Goal: Transaction & Acquisition: Purchase product/service

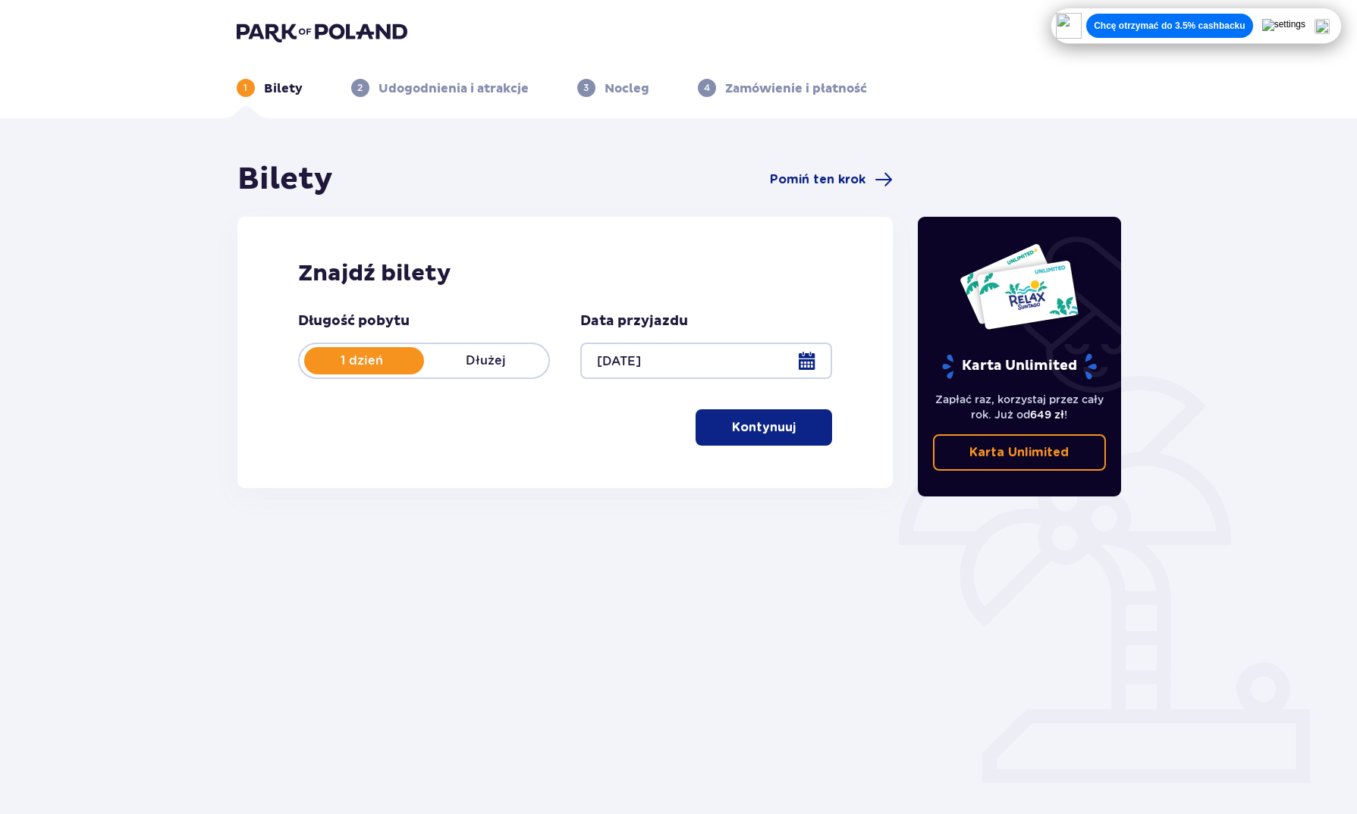
click at [779, 424] on p "Kontynuuj" at bounding box center [764, 427] width 64 height 17
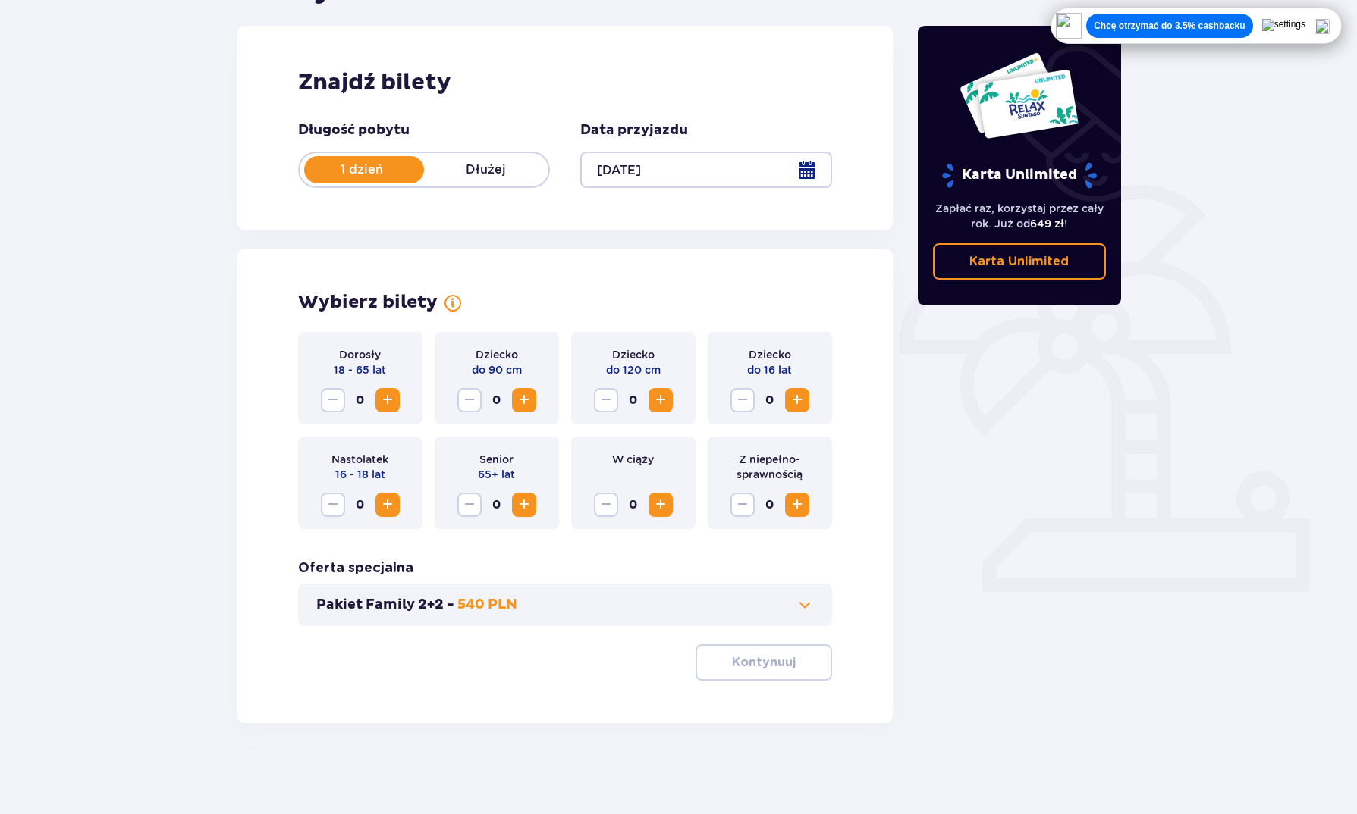
click at [391, 397] on span "Zwiększ" at bounding box center [387, 400] width 18 height 18
click at [635, 229] on div "Znajdź bilety Długość pobytu 1 dzień Dłużej Data przyjazdu [DATE]" at bounding box center [565, 128] width 656 height 205
click at [383, 396] on span "Zwiększ" at bounding box center [387, 400] width 18 height 18
click at [772, 664] on p "Kontynuuj" at bounding box center [764, 662] width 64 height 17
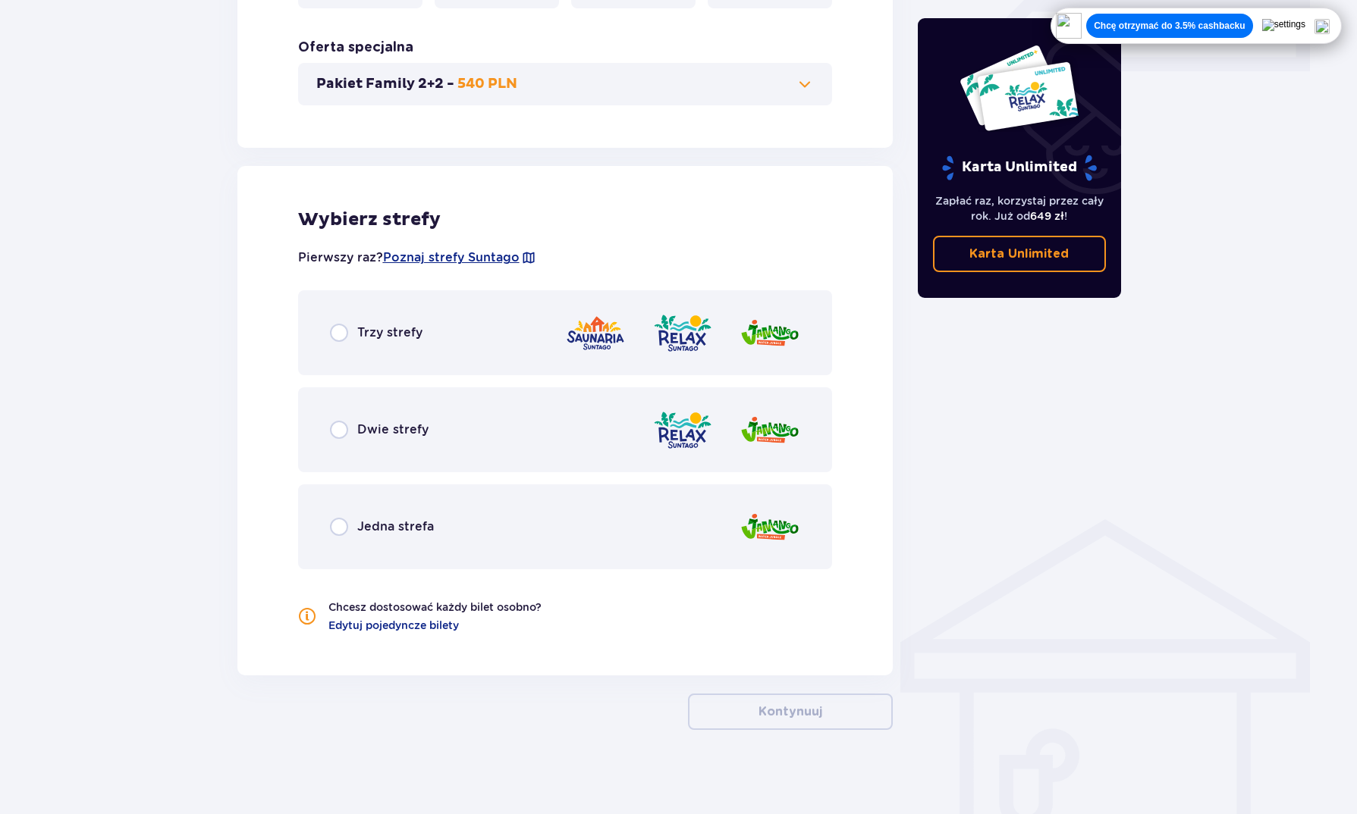
scroll to position [719, 0]
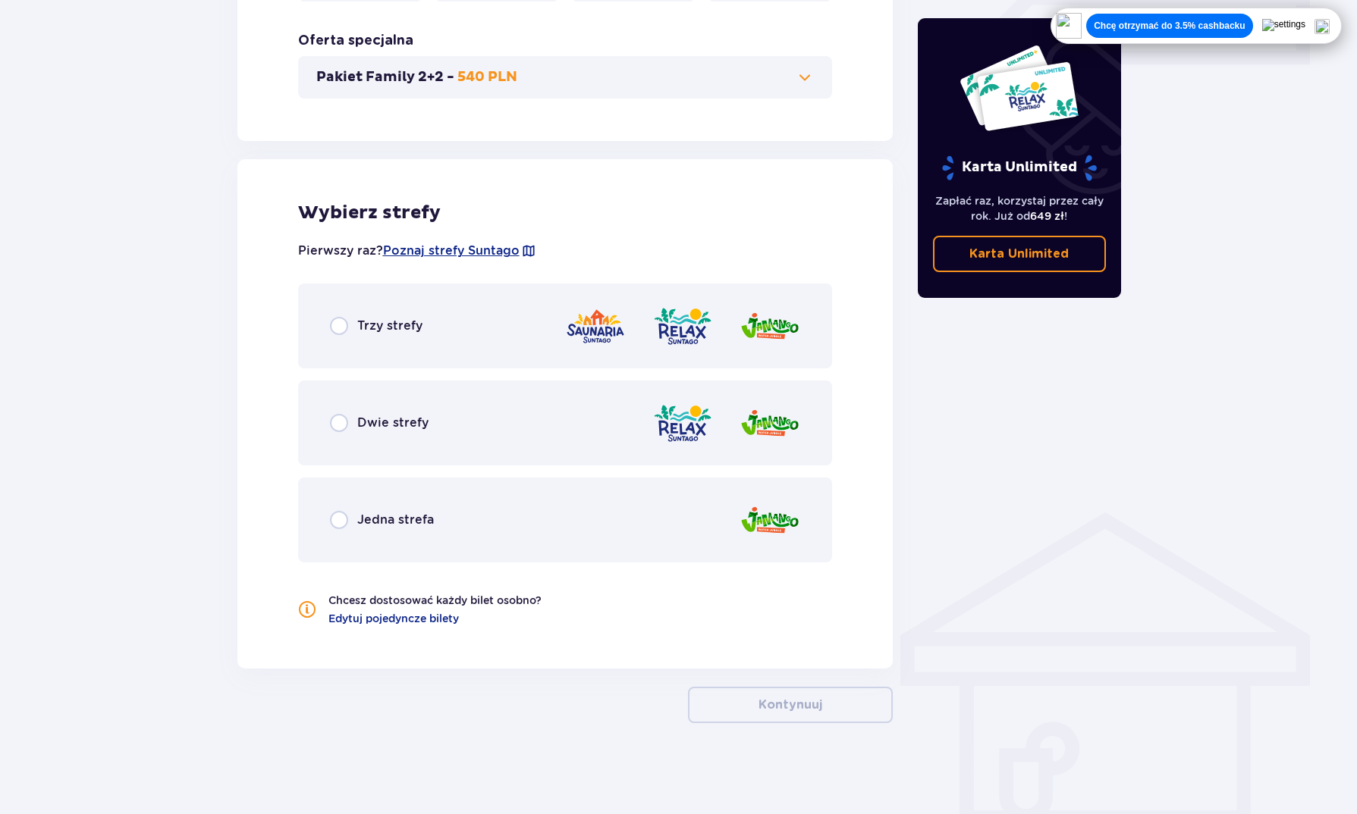
click at [431, 432] on div "Dwie strefy" at bounding box center [565, 423] width 535 height 85
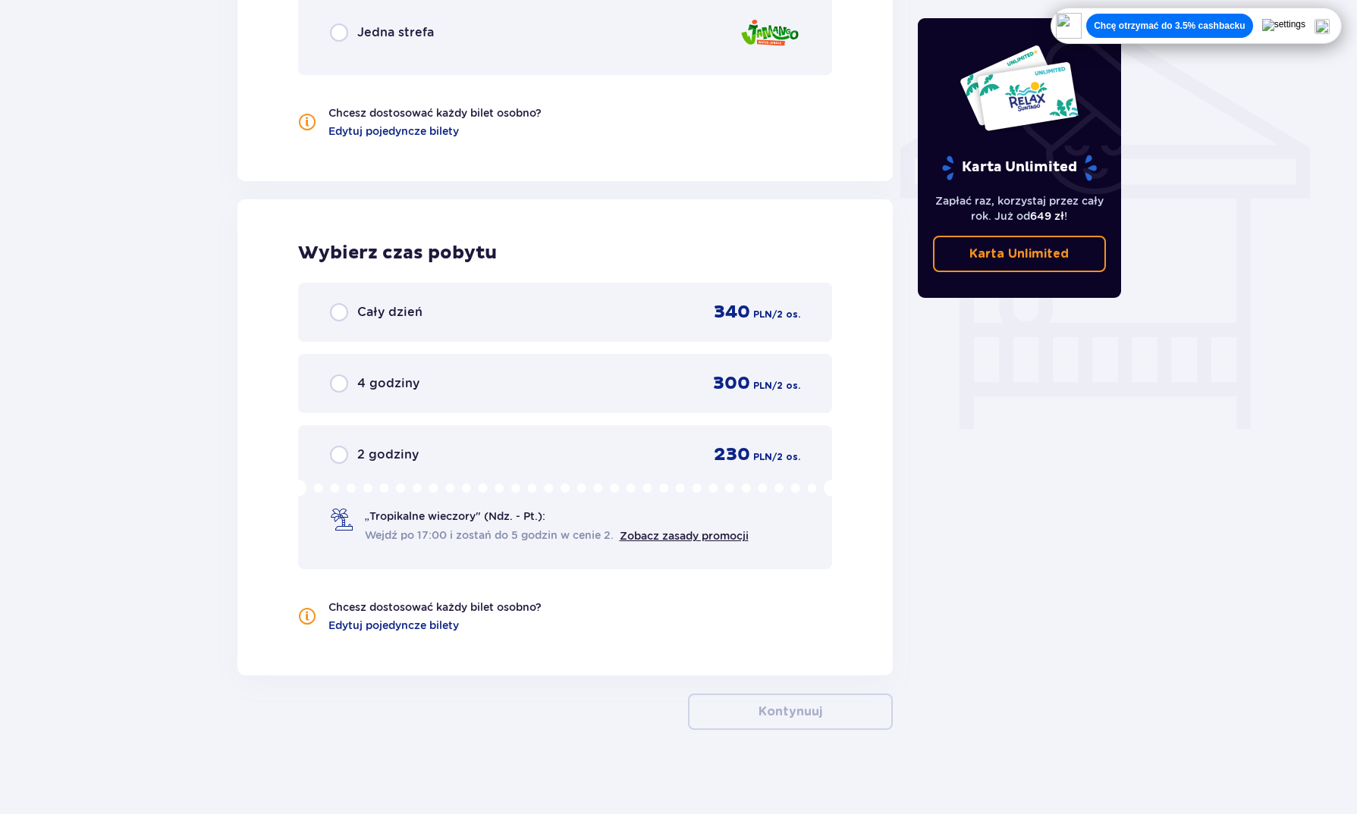
scroll to position [1213, 0]
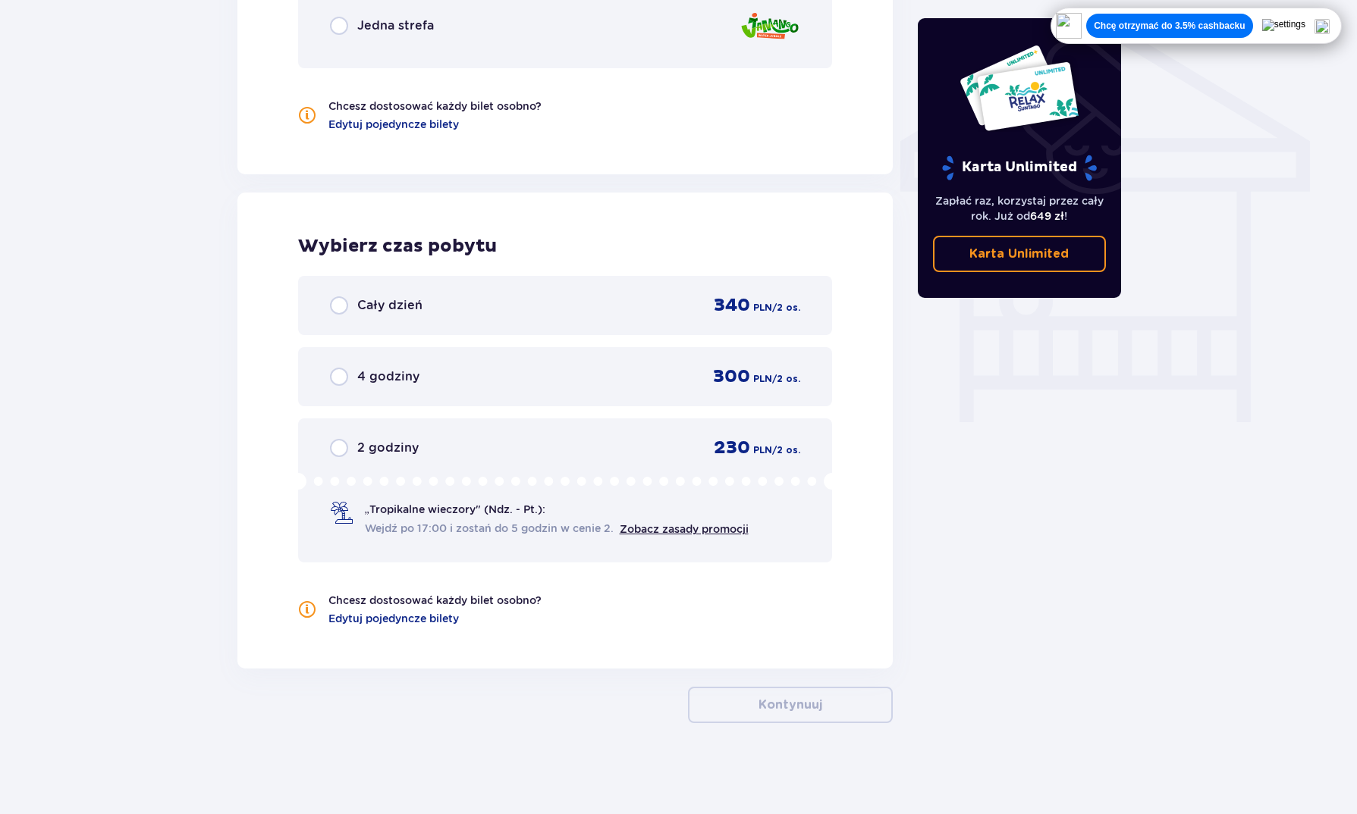
click at [652, 315] on div "Cały dzień 340 PLN / 2 os." at bounding box center [565, 305] width 471 height 23
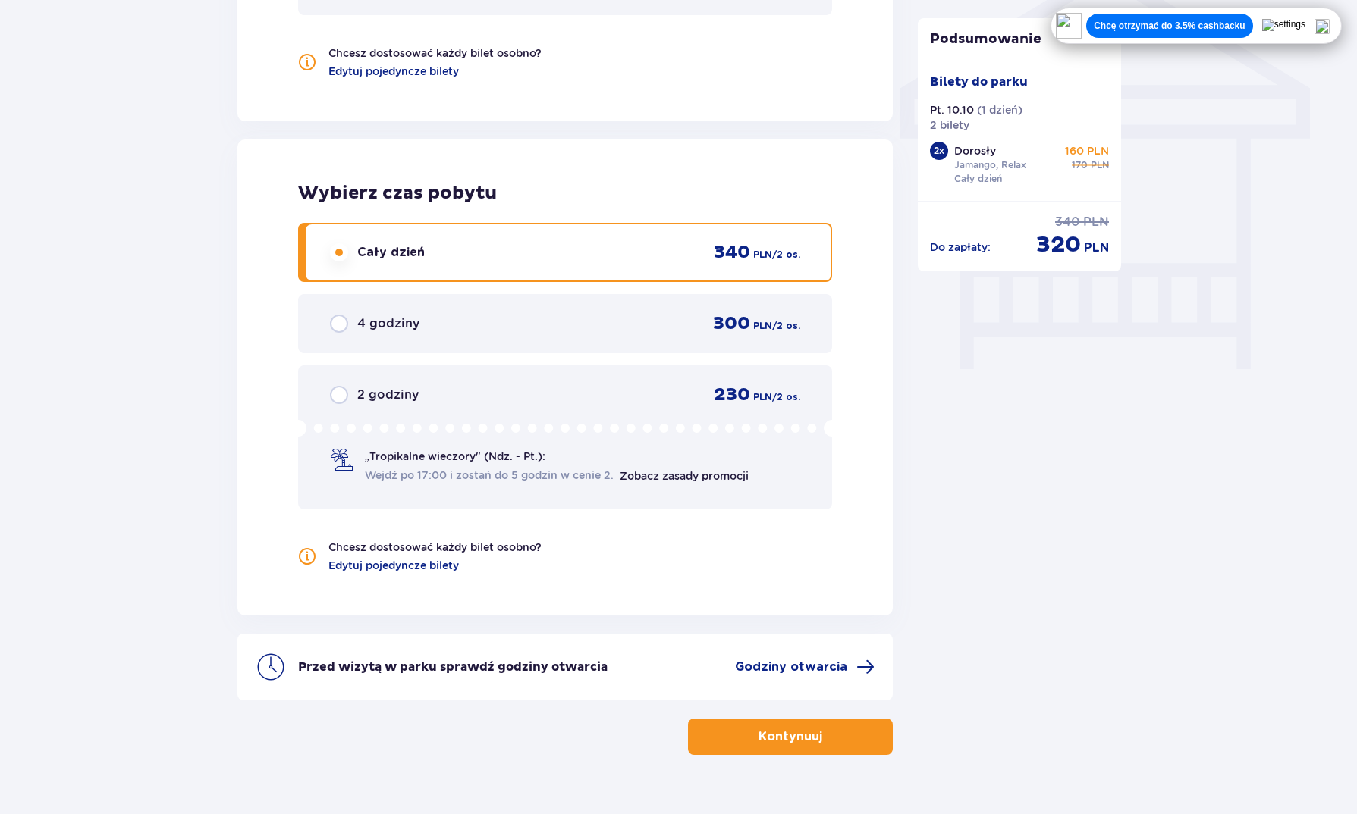
scroll to position [1298, 0]
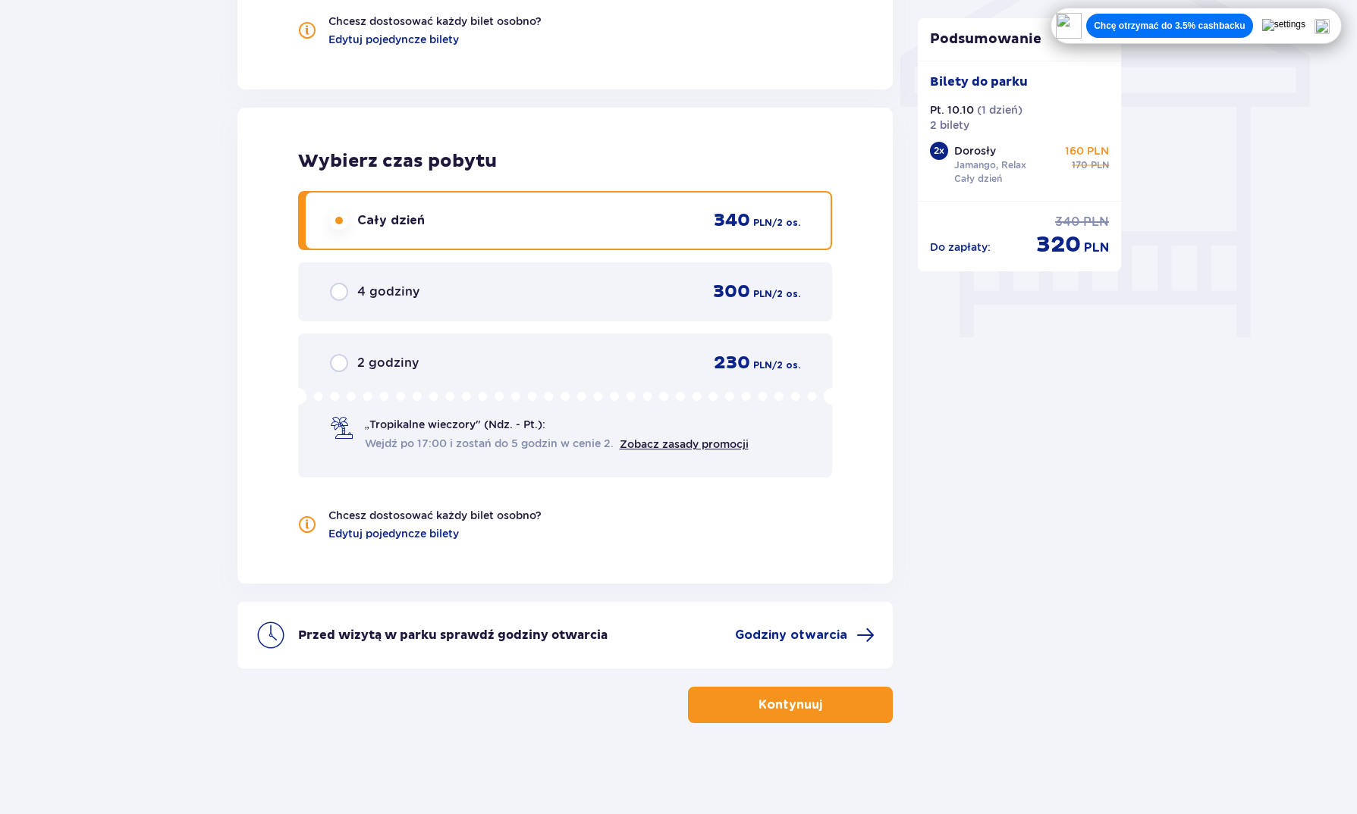
click at [808, 708] on p "Kontynuuj" at bounding box center [790, 705] width 64 height 17
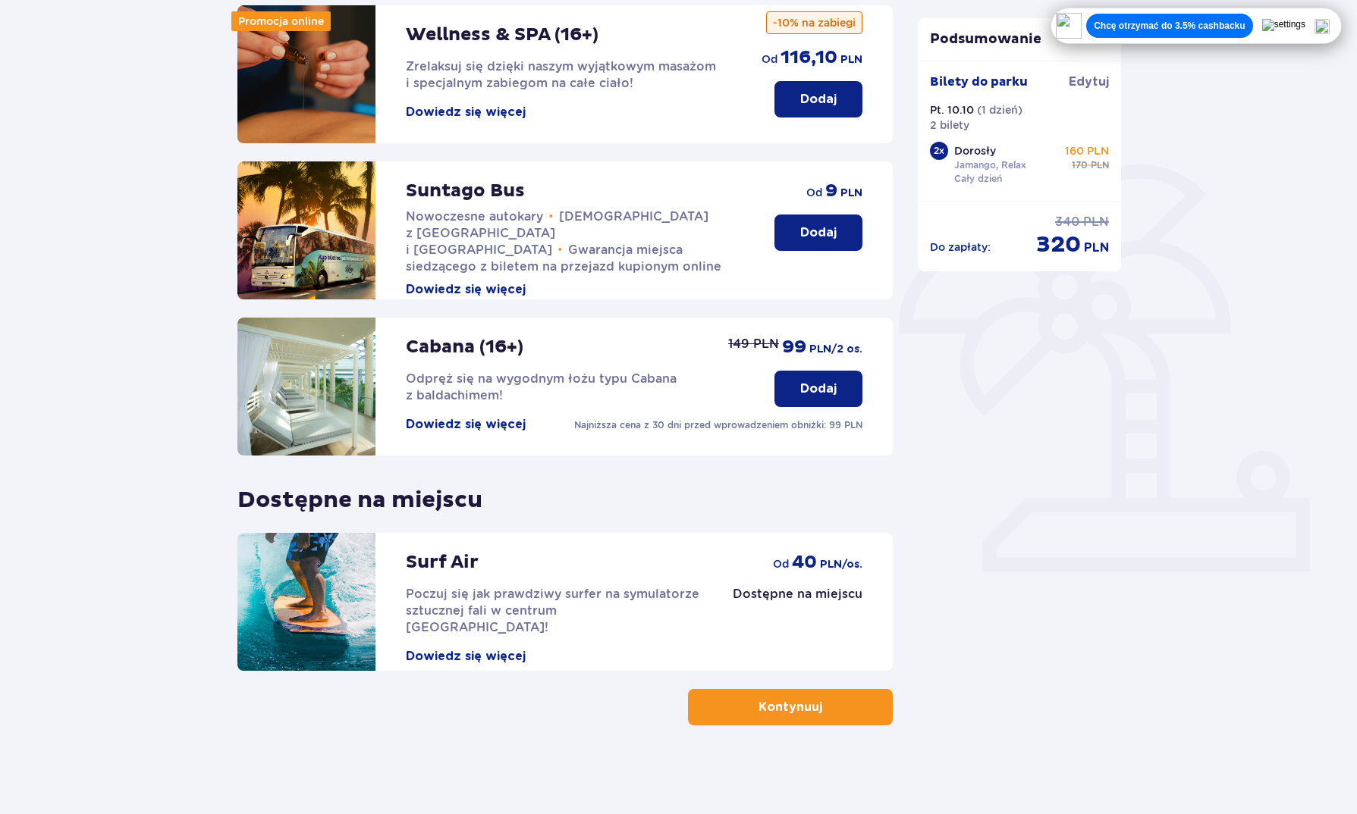
scroll to position [214, 0]
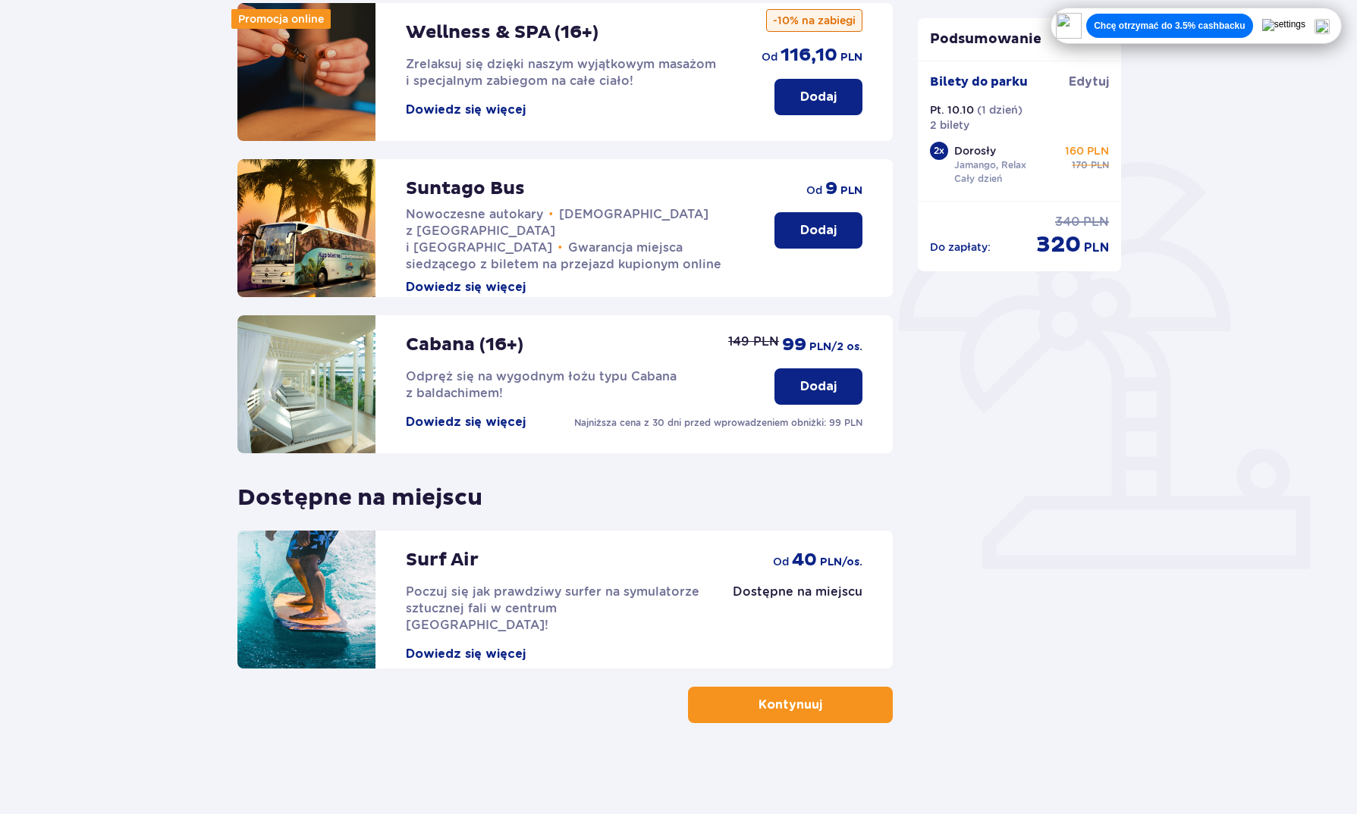
click at [836, 710] on button "Kontynuuj" at bounding box center [790, 705] width 205 height 36
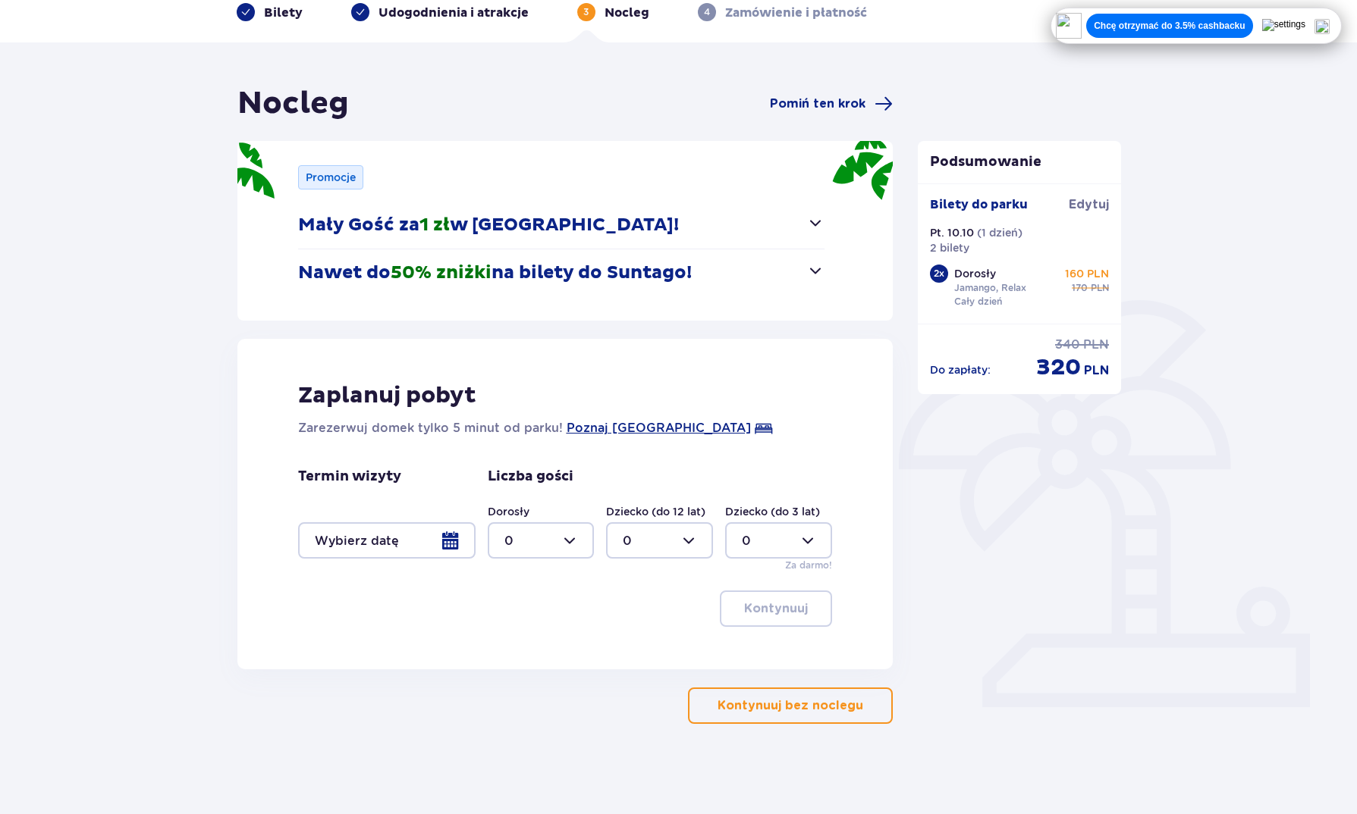
scroll to position [77, 0]
click at [774, 709] on p "Kontynuuj bez noclegu" at bounding box center [790, 705] width 146 height 17
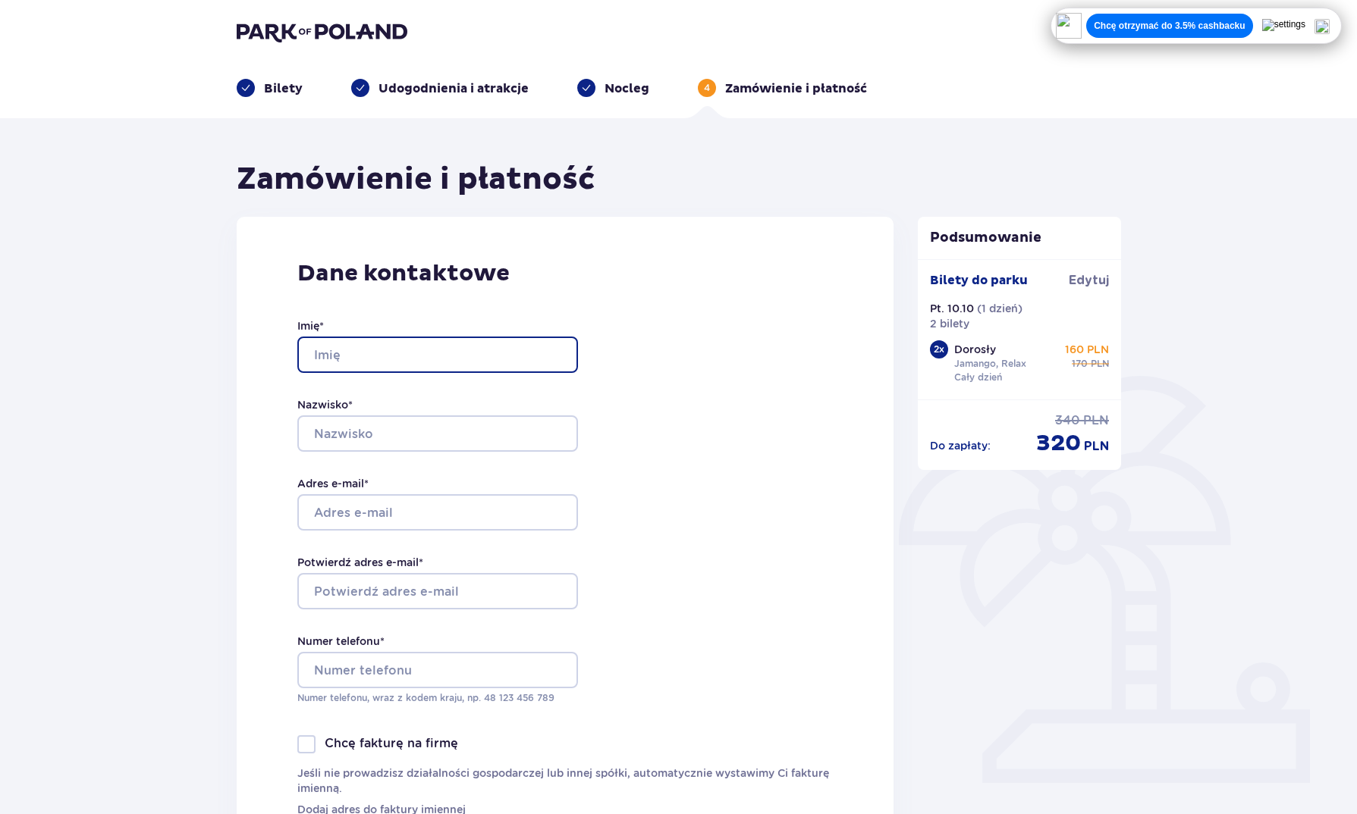
click at [469, 356] on input "Imię *" at bounding box center [437, 355] width 281 height 36
type input "Mateusz"
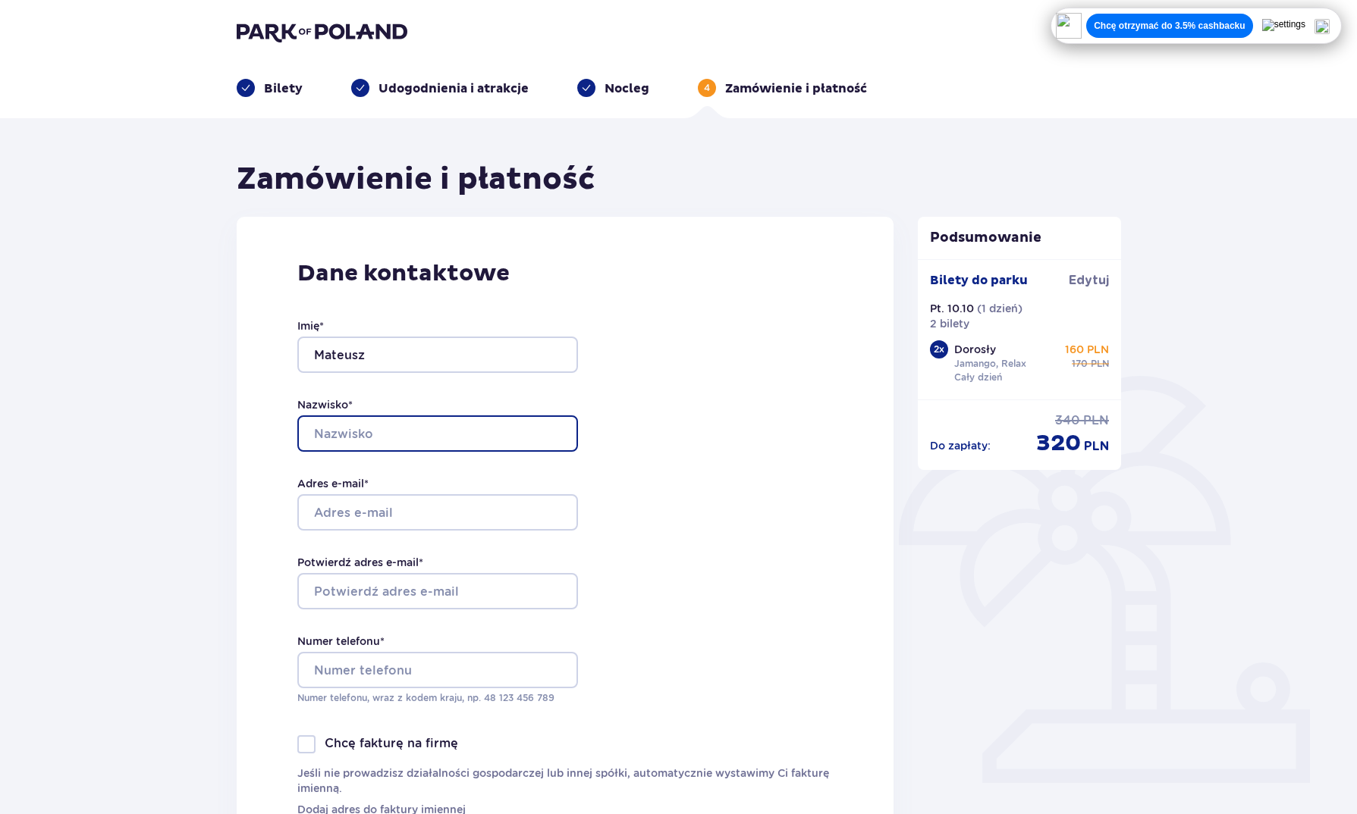
type input "[PERSON_NAME]"
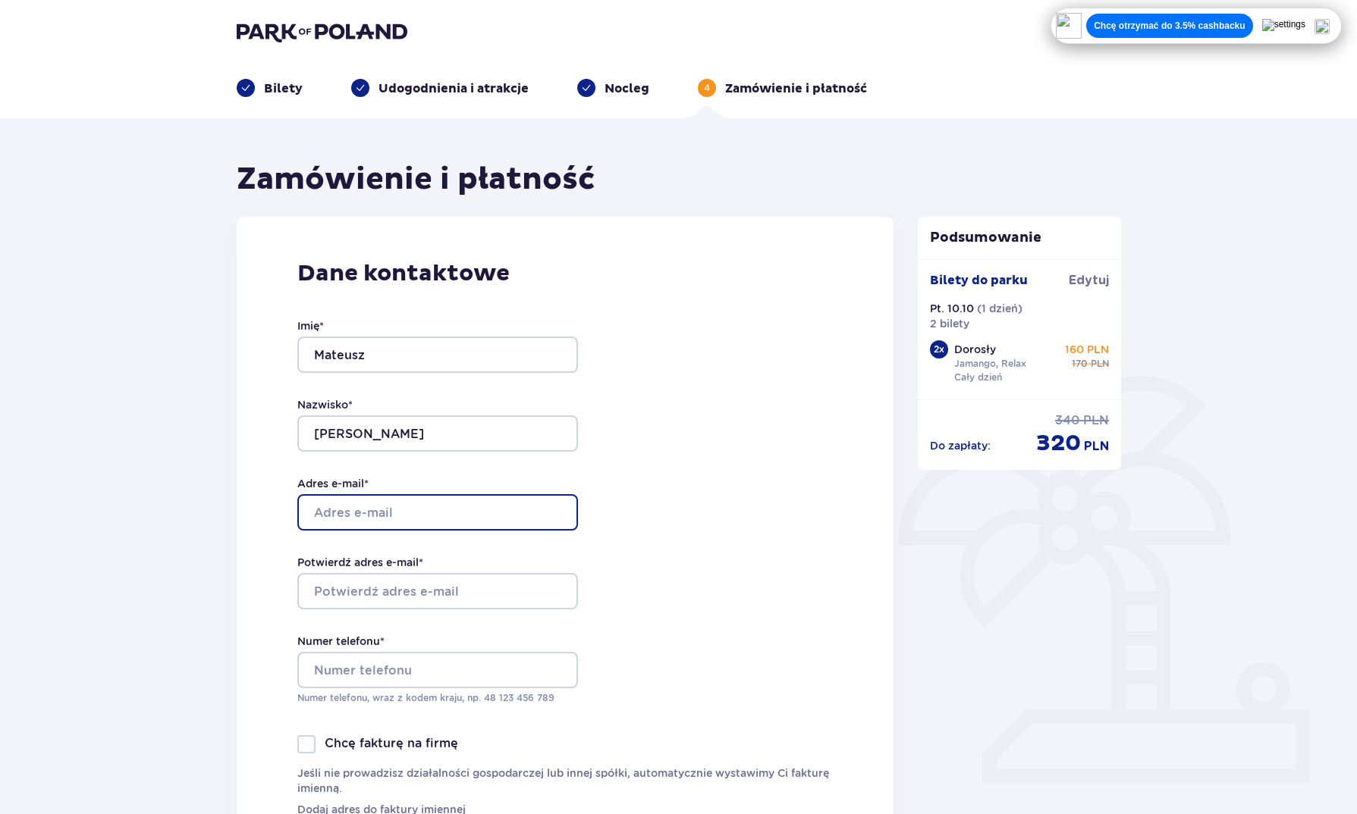
type input "[EMAIL_ADDRESS][DOMAIN_NAME]"
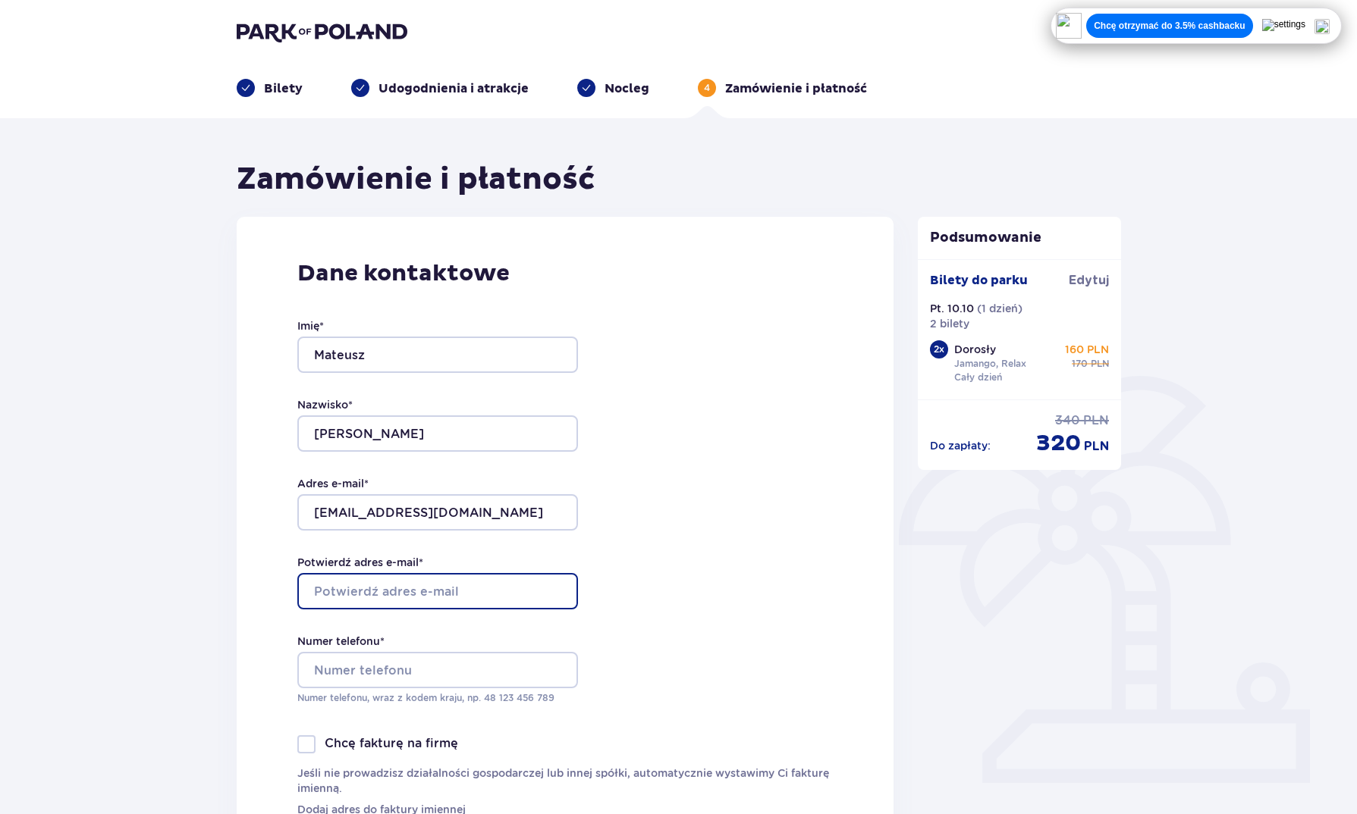
type input "[EMAIL_ADDRESS][DOMAIN_NAME]"
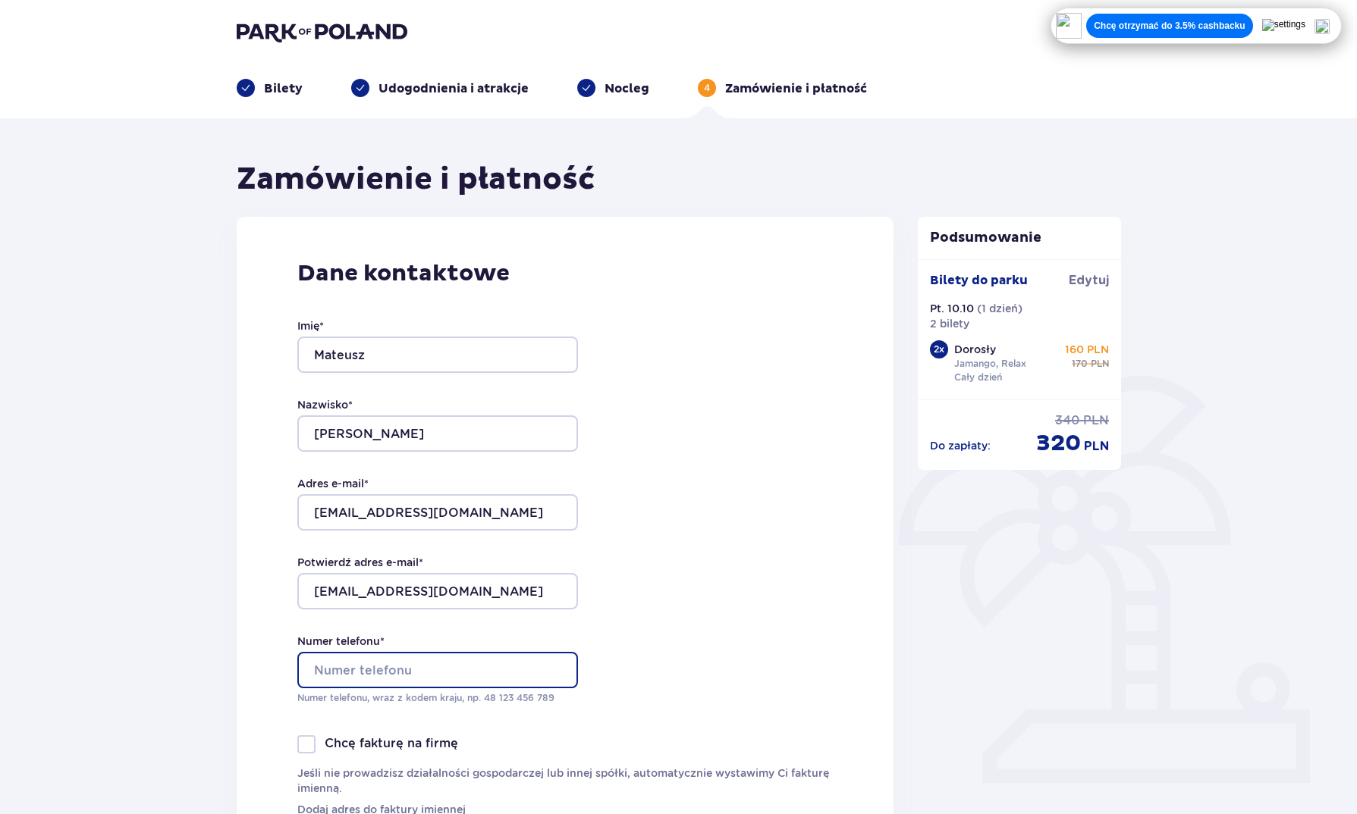
type input "792181102"
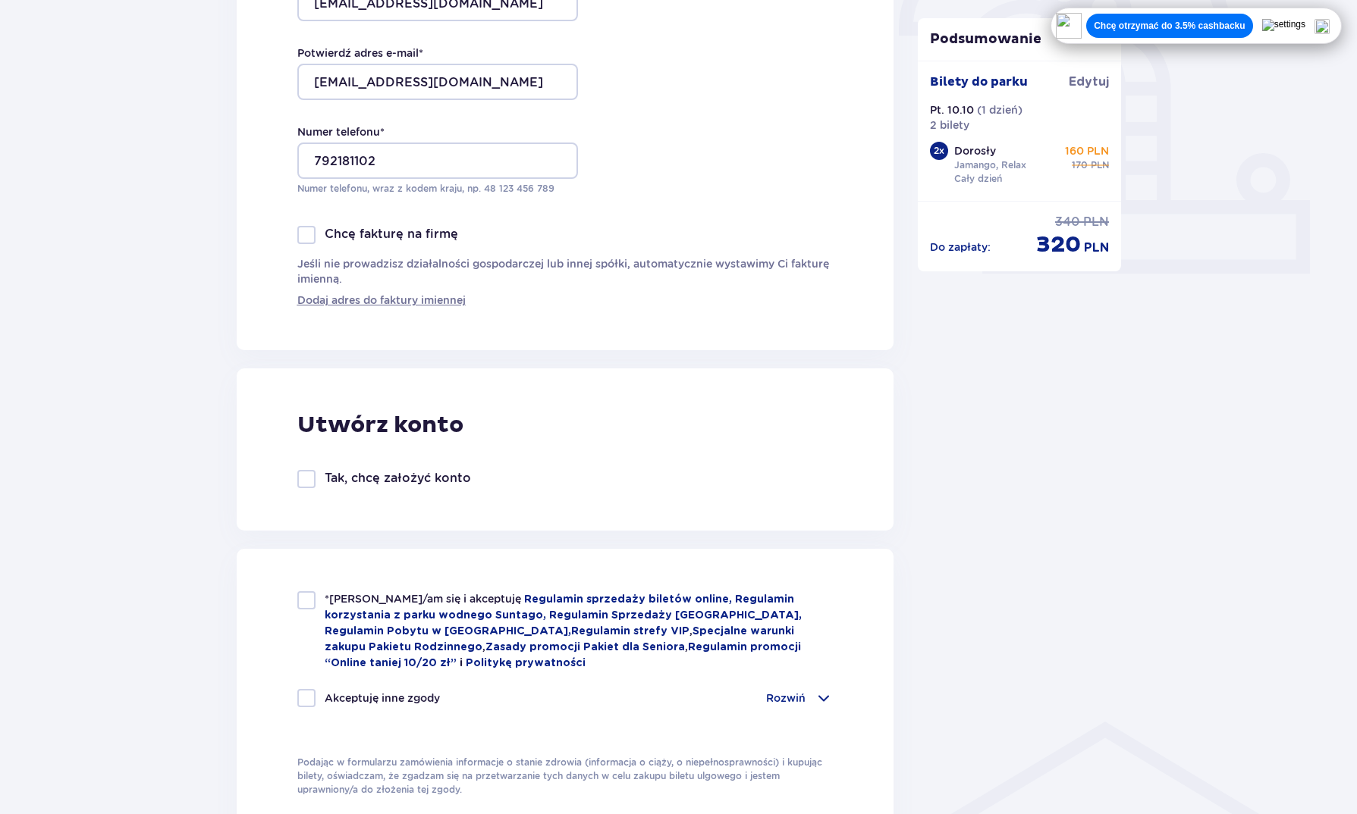
scroll to position [531, 0]
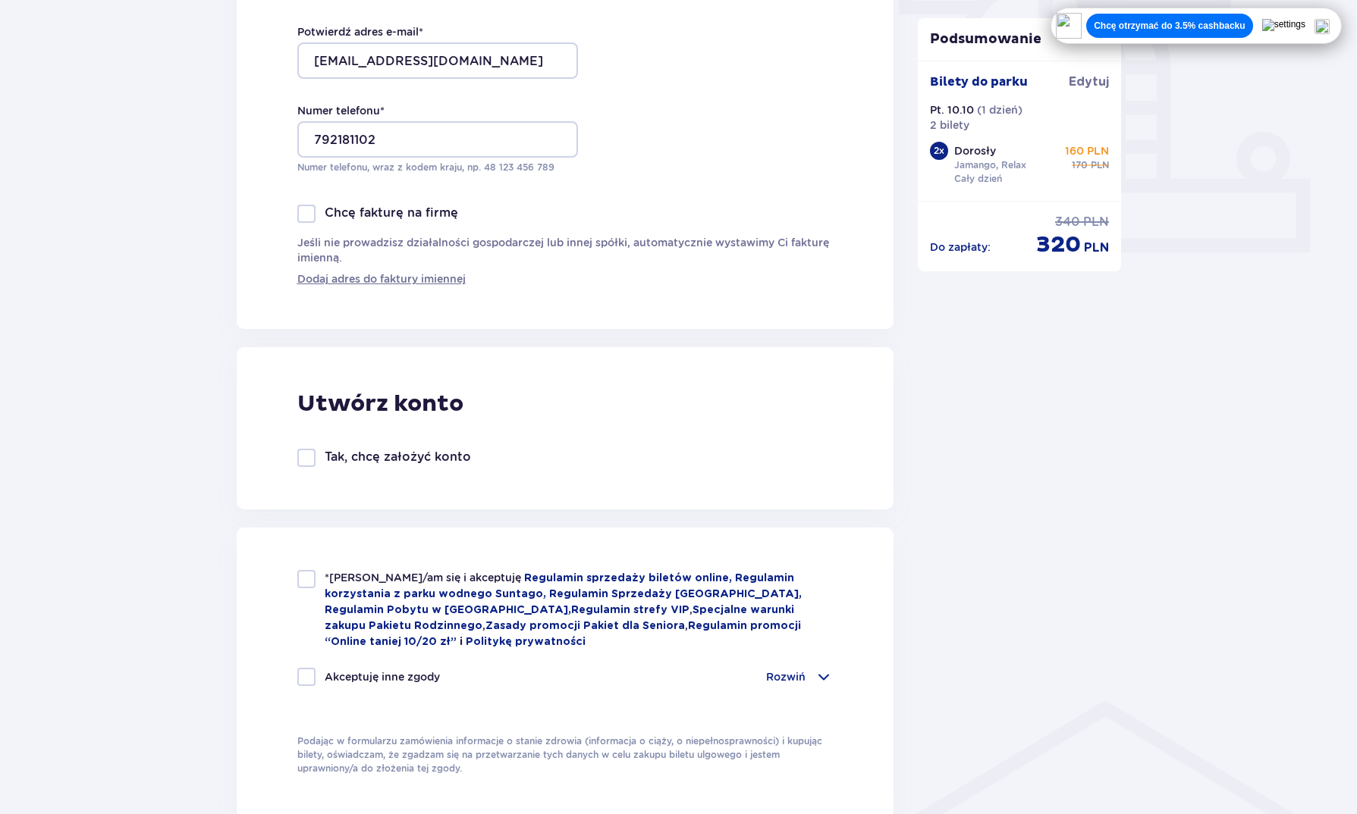
click at [314, 588] on div at bounding box center [306, 579] width 18 height 18
checkbox input "true"
click at [313, 676] on div at bounding box center [306, 677] width 18 height 18
checkbox input "true"
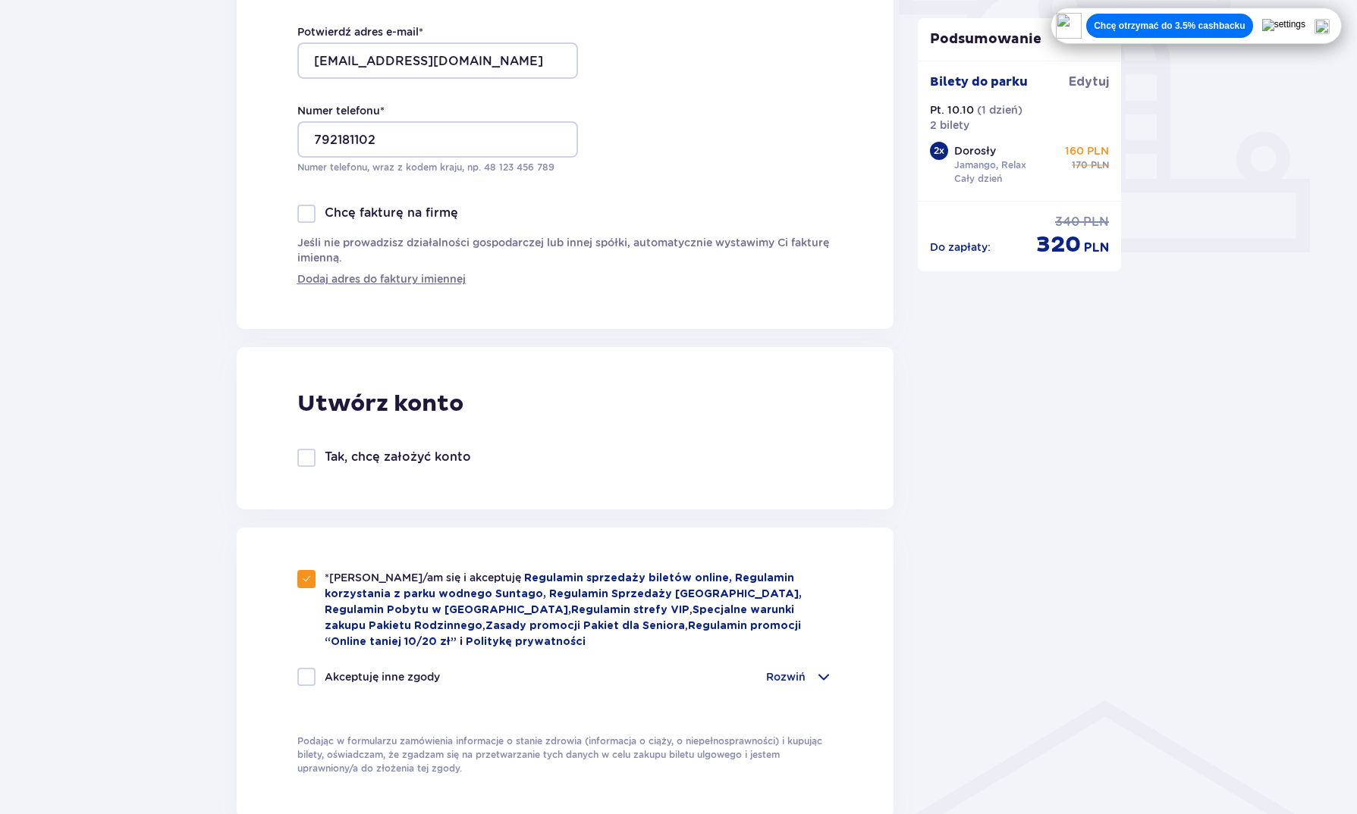
checkbox input "true"
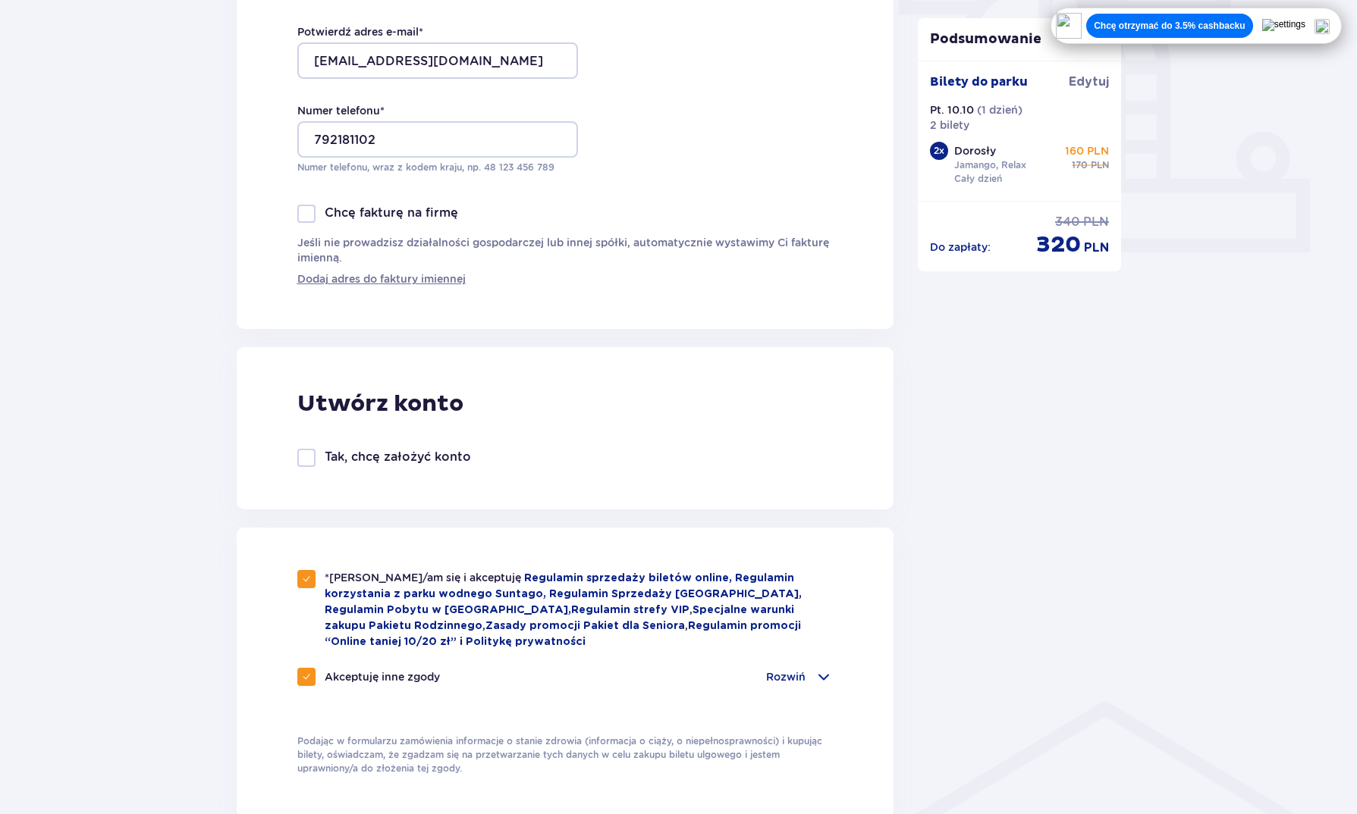
click at [310, 673] on span at bounding box center [306, 677] width 9 height 9
checkbox input "false"
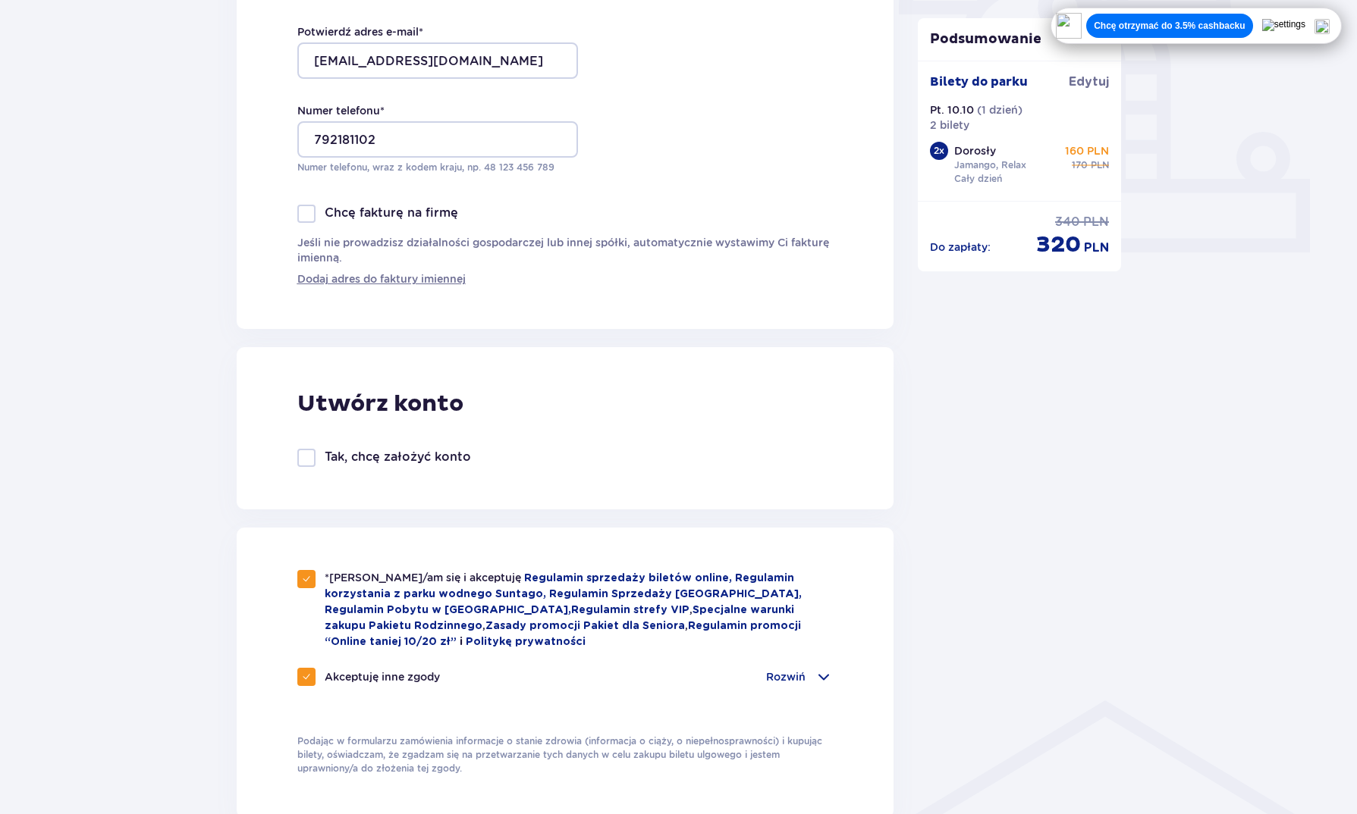
checkbox input "false"
click at [789, 676] on p "Rozwiń" at bounding box center [785, 677] width 39 height 15
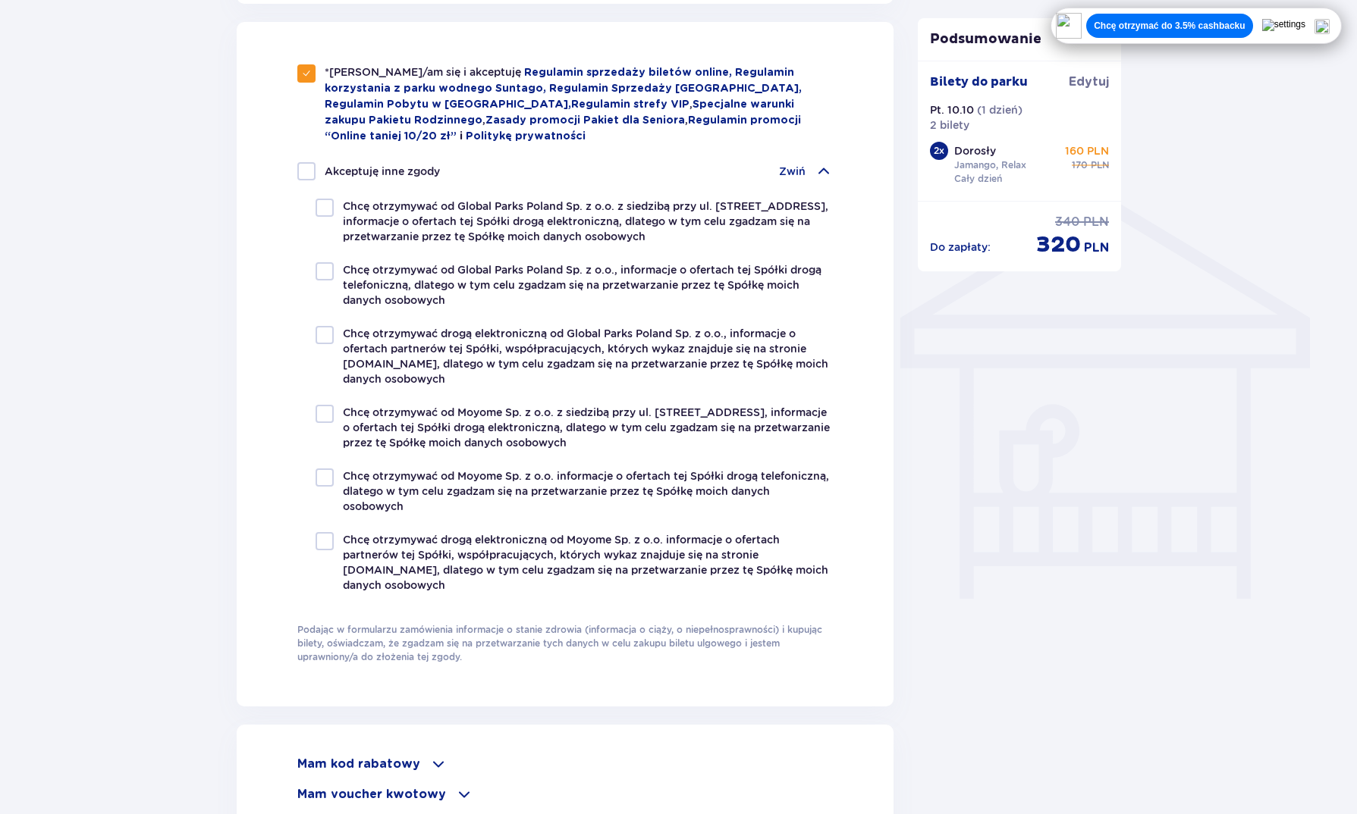
scroll to position [1594, 0]
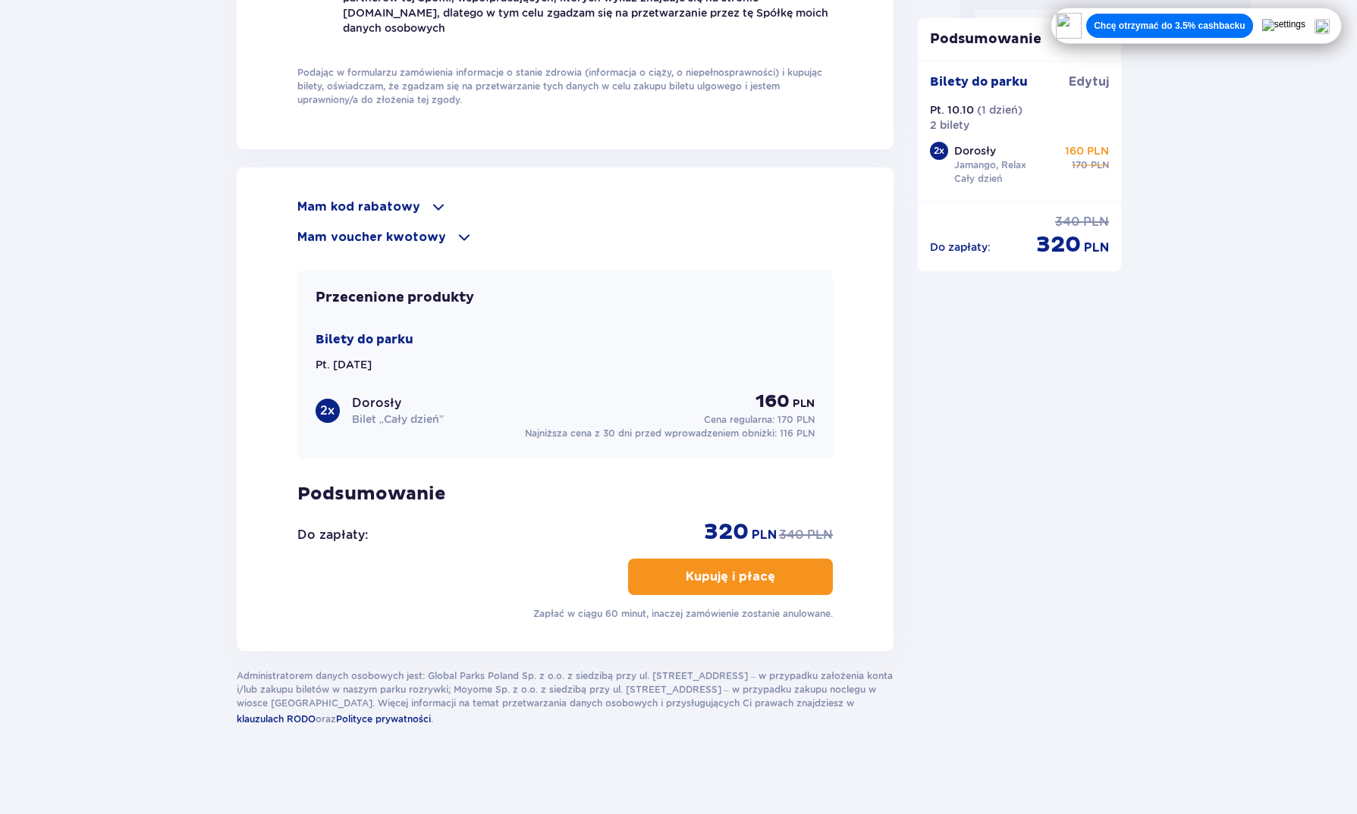
click at [758, 576] on p "Kupuję i płacę" at bounding box center [730, 577] width 89 height 17
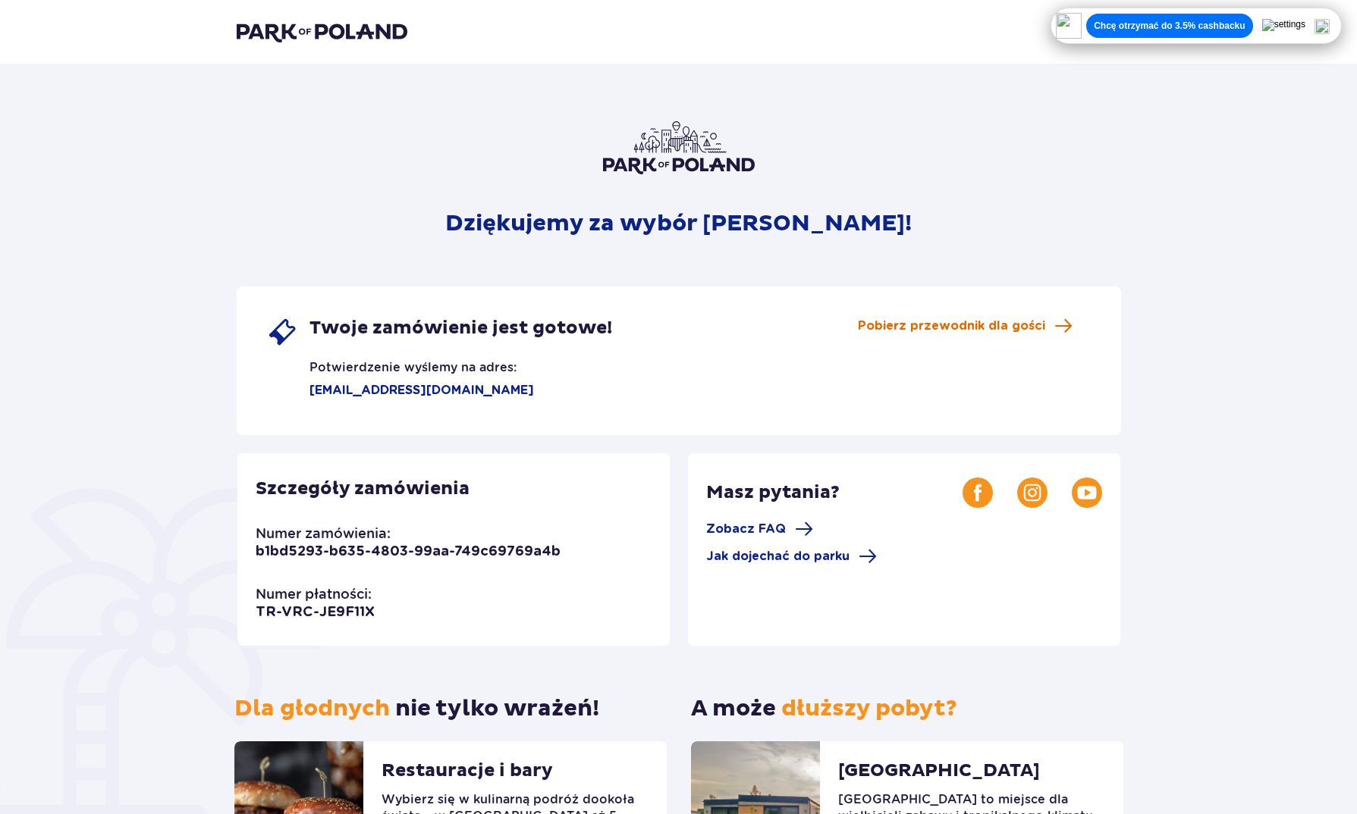
click at [984, 320] on span "Pobierz przewodnik dla gości" at bounding box center [951, 326] width 187 height 17
